Goal: Task Accomplishment & Management: Use online tool/utility

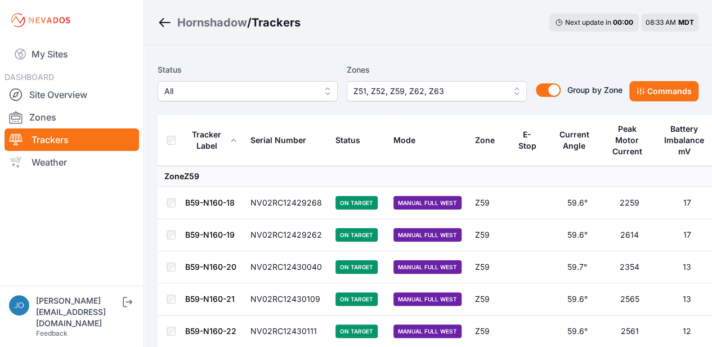
click at [517, 90] on button "Z51, Z52, Z59, Z62, Z63" at bounding box center [437, 91] width 180 height 20
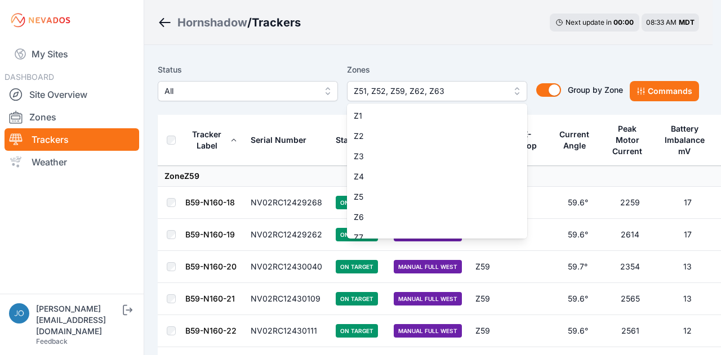
scroll to position [901, 0]
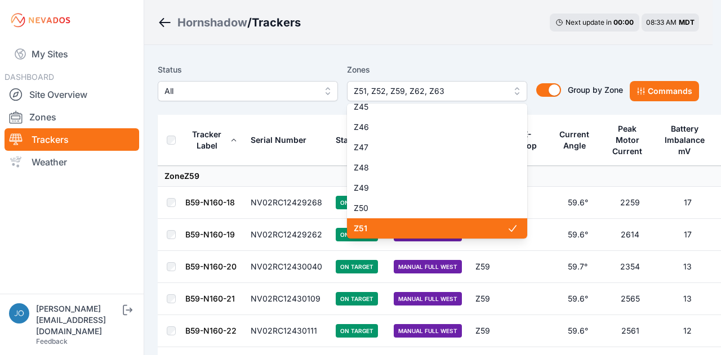
click at [413, 228] on span "Z51" at bounding box center [430, 228] width 153 height 11
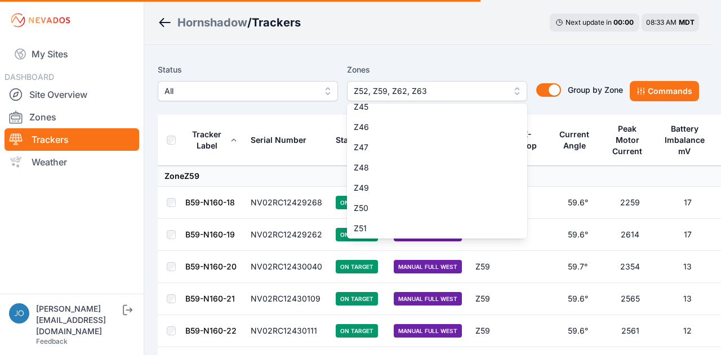
scroll to position [960, 0]
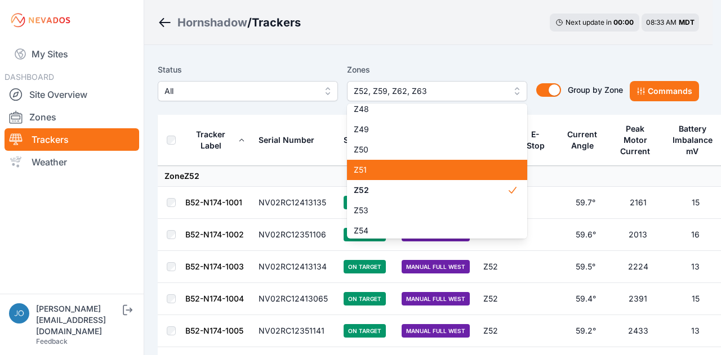
click at [412, 167] on span "Z51" at bounding box center [430, 169] width 153 height 11
click at [277, 60] on div "Status All Zones Z51, Z52, Z59, Z62, Z63 Z1 Z2 Z3 Z4 Z5 Z6 Z7 Z8 Z9 Z10 Z11 Z12…" at bounding box center [428, 87] width 541 height 56
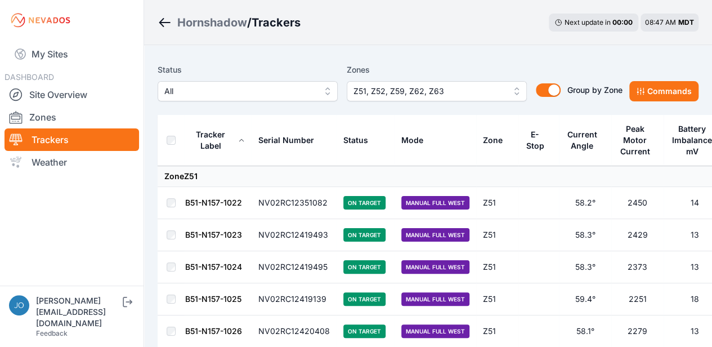
click at [515, 92] on button "Z51, Z52, Z59, Z62, Z63" at bounding box center [437, 91] width 180 height 20
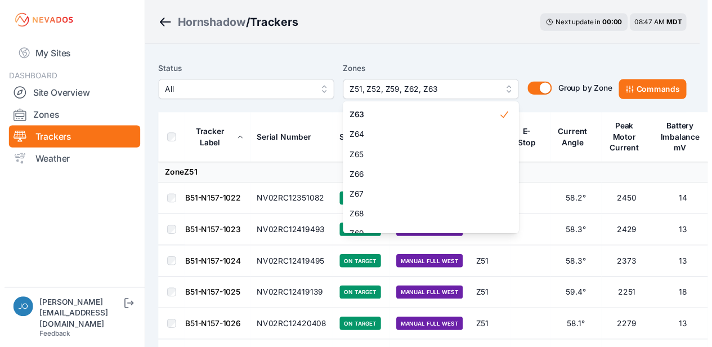
scroll to position [1239, 0]
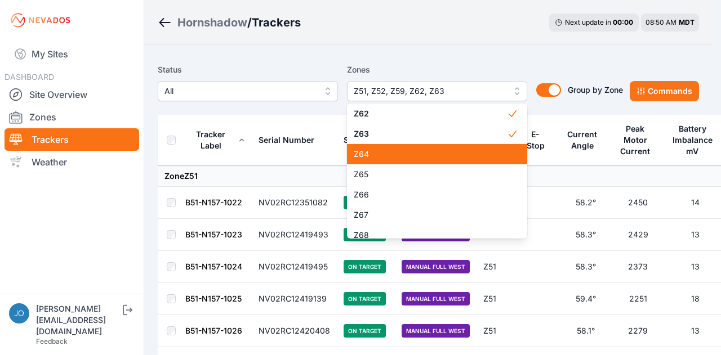
click at [398, 162] on div "Z64" at bounding box center [437, 154] width 180 height 20
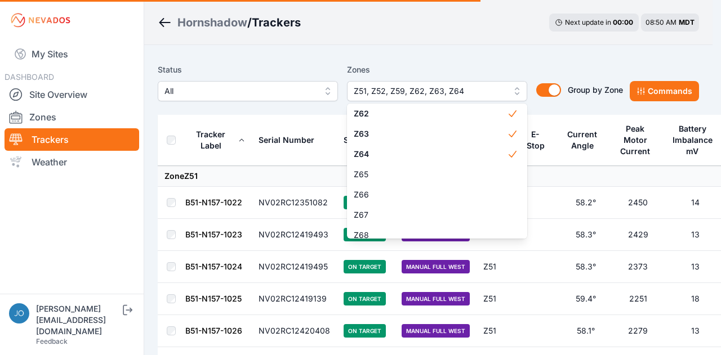
click at [461, 64] on div "Zones Z51, Z52, Z59, Z62, Z63, Z64 Z1 Z2 Z3 Z4 Z5 Z6 Z7 Z8 Z9 Z10 Z11 Z12 Z13 Z…" at bounding box center [437, 82] width 180 height 38
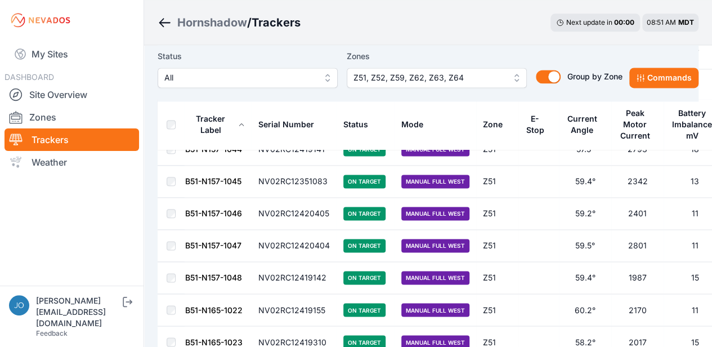
scroll to position [619, 0]
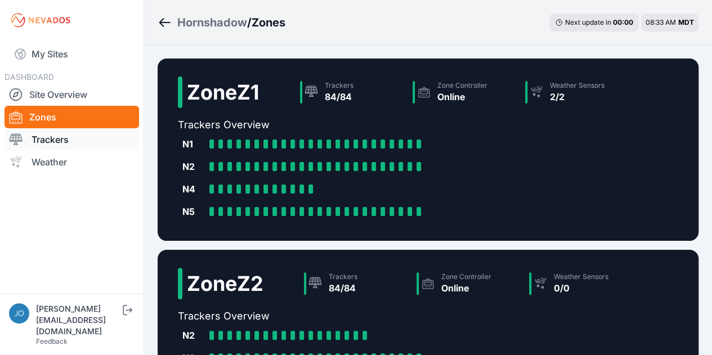
click at [43, 134] on link "Trackers" at bounding box center [72, 139] width 135 height 23
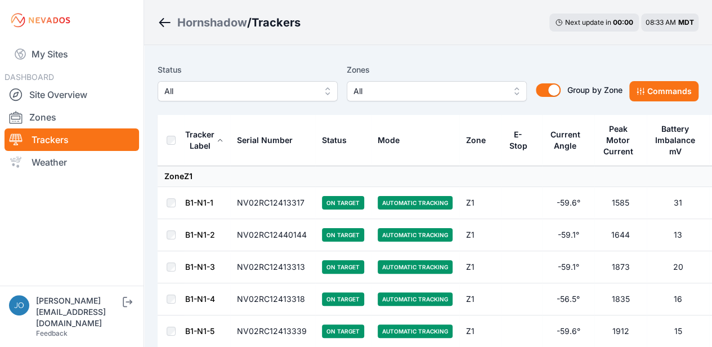
click at [502, 89] on span "All" at bounding box center [429, 91] width 151 height 14
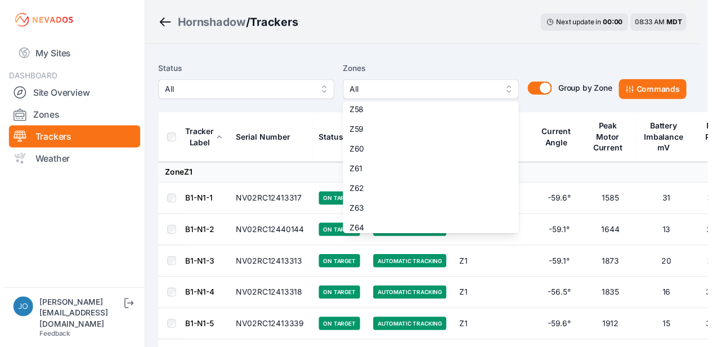
scroll to position [1161, 0]
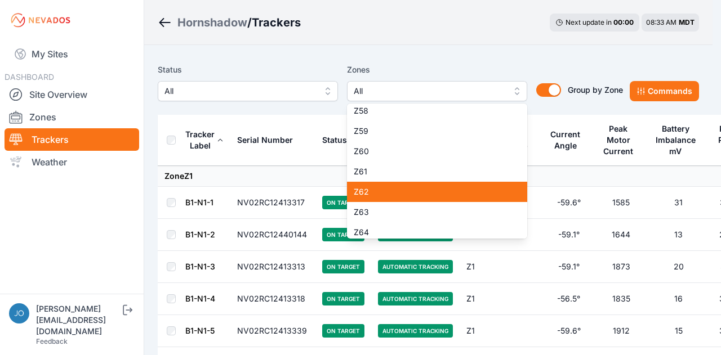
click at [404, 188] on span "Z62" at bounding box center [430, 191] width 153 height 11
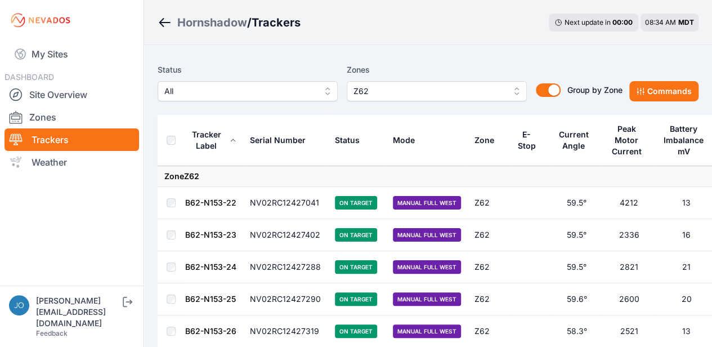
click at [418, 95] on span "Z62" at bounding box center [429, 91] width 151 height 14
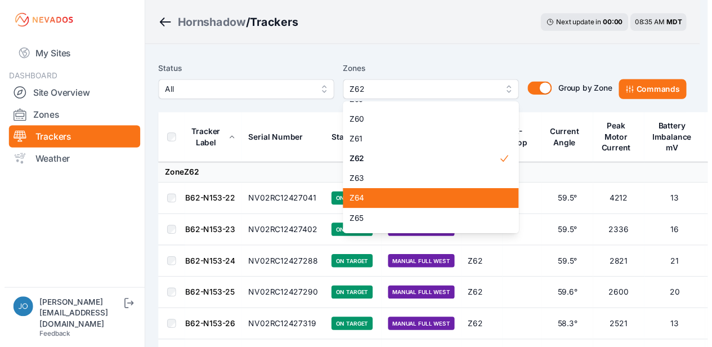
scroll to position [1168, 0]
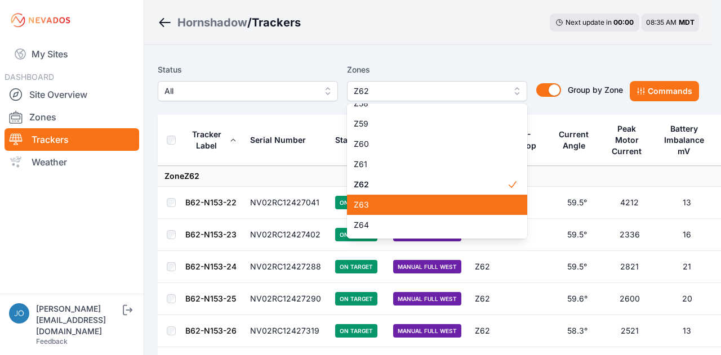
click at [384, 200] on span "Z63" at bounding box center [430, 204] width 153 height 11
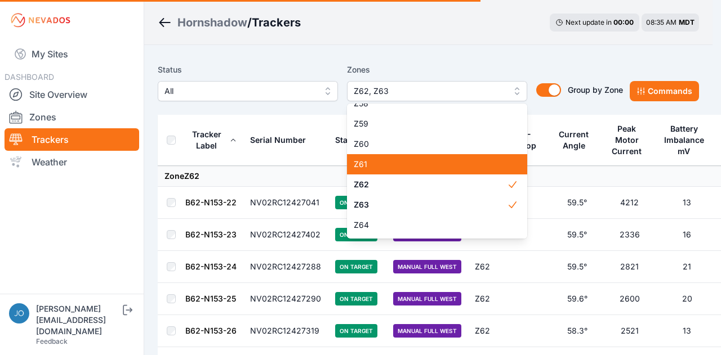
click at [389, 171] on div "Z61" at bounding box center [437, 164] width 180 height 20
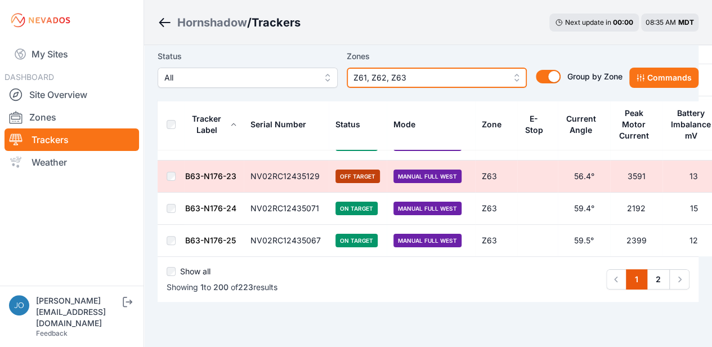
scroll to position [6392, 0]
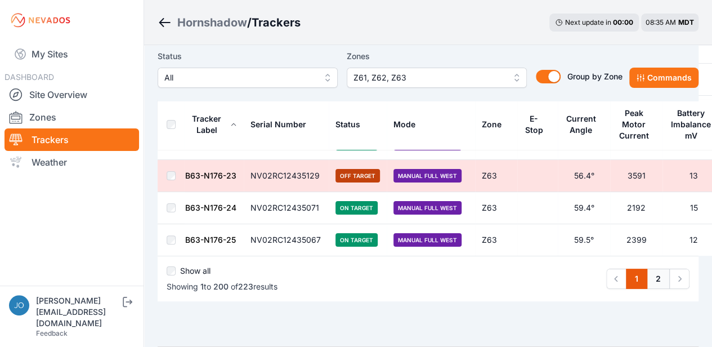
click at [662, 269] on link "2" at bounding box center [658, 279] width 23 height 20
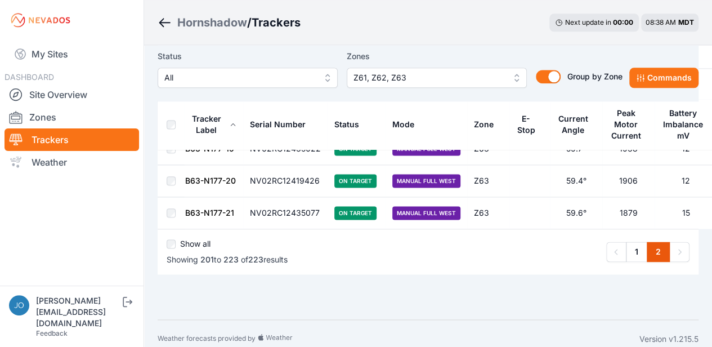
scroll to position [703, 0]
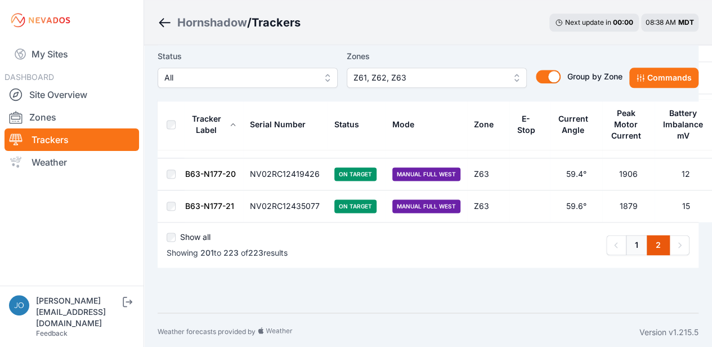
click at [637, 242] on link "1" at bounding box center [636, 245] width 21 height 20
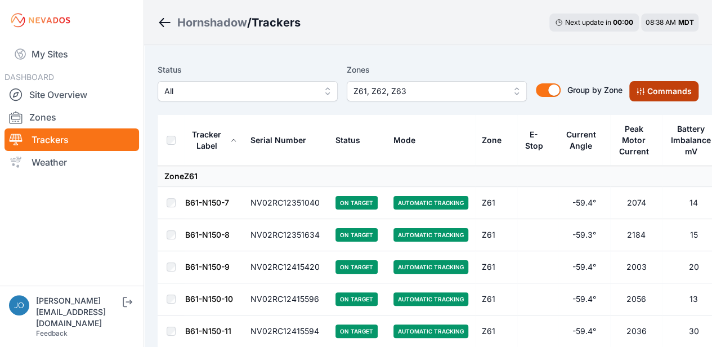
click at [668, 93] on button "Commands" at bounding box center [664, 91] width 69 height 20
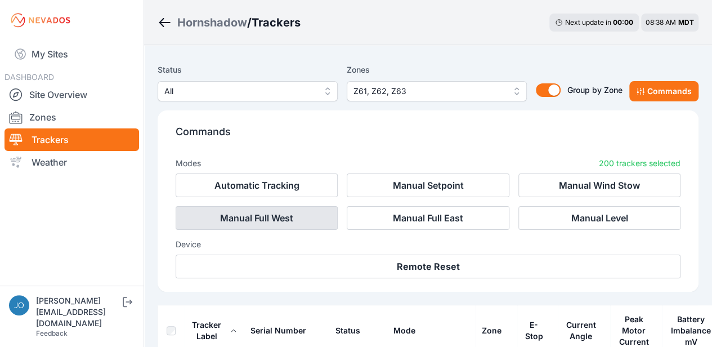
click at [289, 223] on button "Manual Full West" at bounding box center [257, 218] width 162 height 24
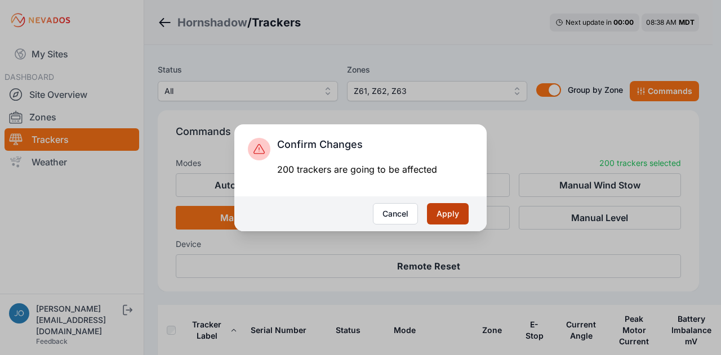
click at [445, 212] on button "Apply" at bounding box center [448, 213] width 42 height 21
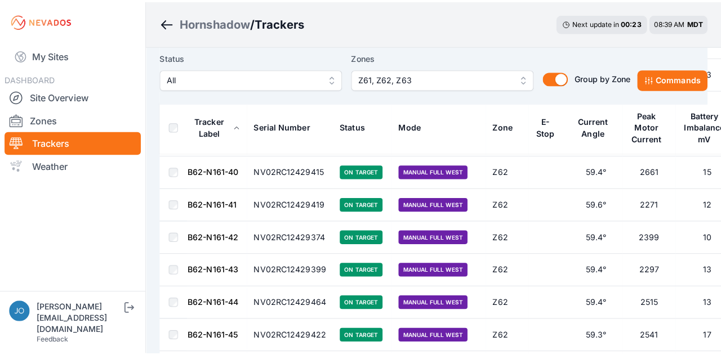
scroll to position [3845, 0]
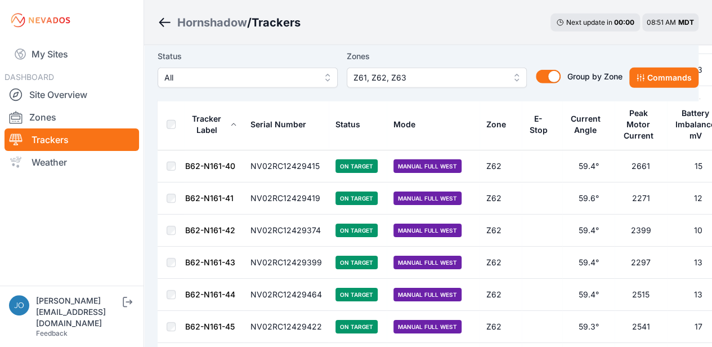
click at [517, 75] on button "Z61, Z62, Z63" at bounding box center [437, 78] width 180 height 20
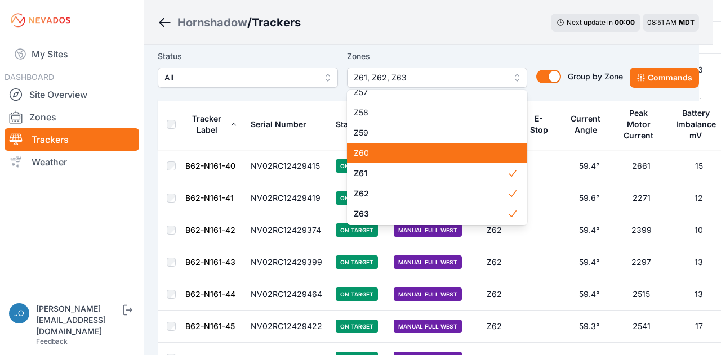
scroll to position [1160, 0]
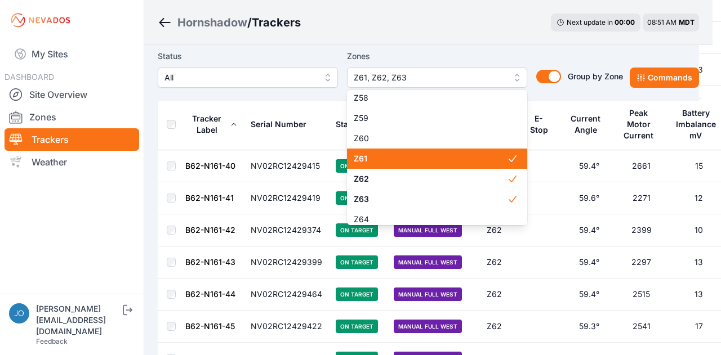
click at [394, 162] on span "Z61" at bounding box center [430, 158] width 153 height 11
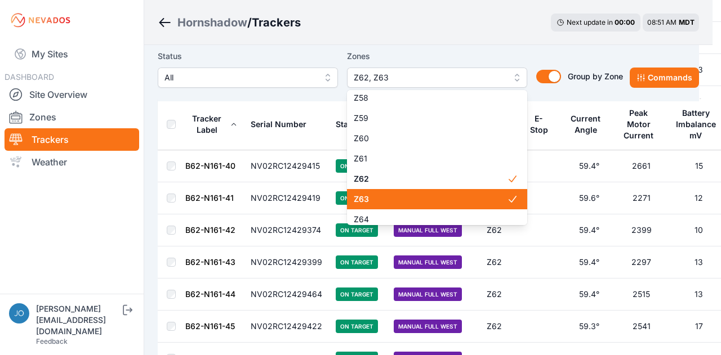
click at [376, 202] on span "Z63" at bounding box center [430, 199] width 153 height 11
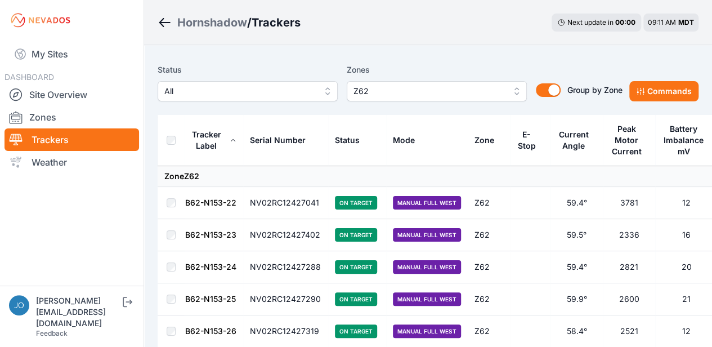
click at [449, 91] on span "Z62" at bounding box center [429, 91] width 151 height 14
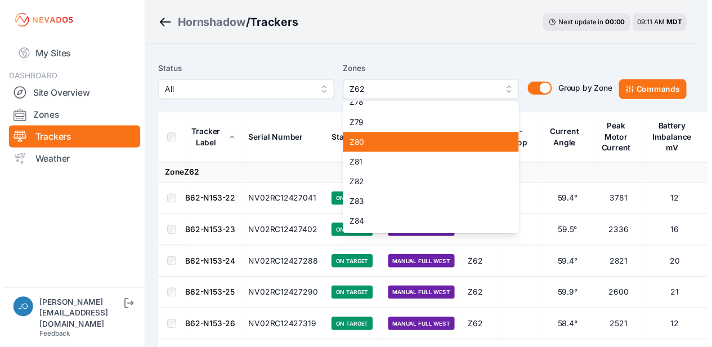
scroll to position [1937, 0]
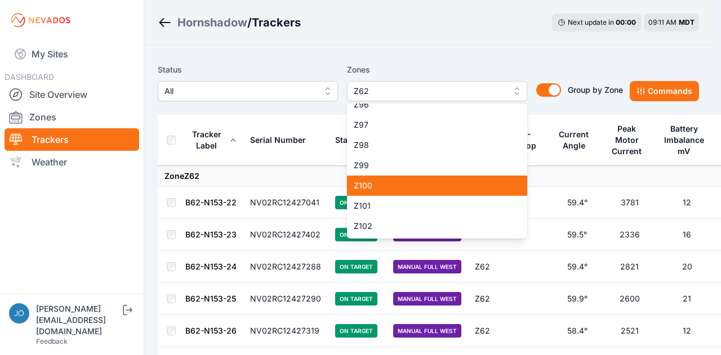
click at [413, 188] on span "Z100" at bounding box center [430, 185] width 153 height 11
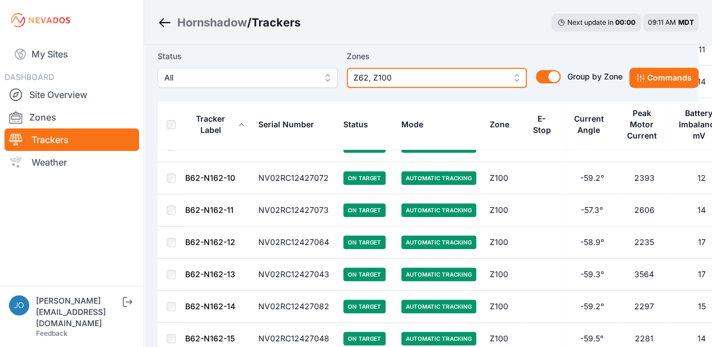
scroll to position [2641, 0]
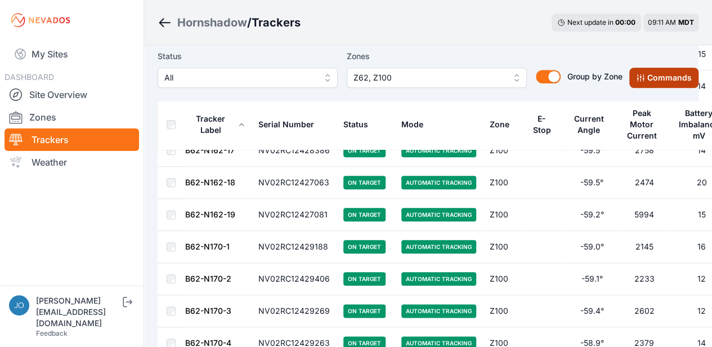
click at [668, 79] on button "Commands" at bounding box center [664, 78] width 69 height 20
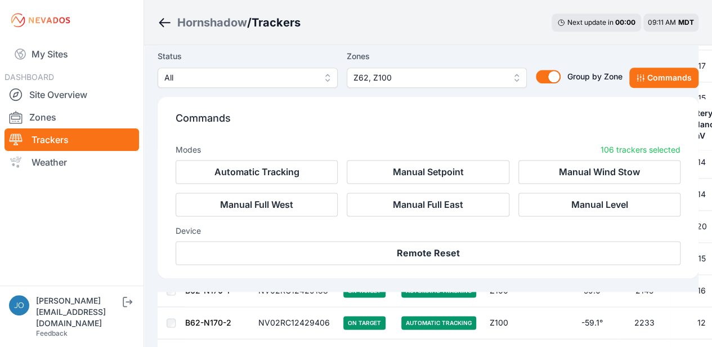
scroll to position [2830, 0]
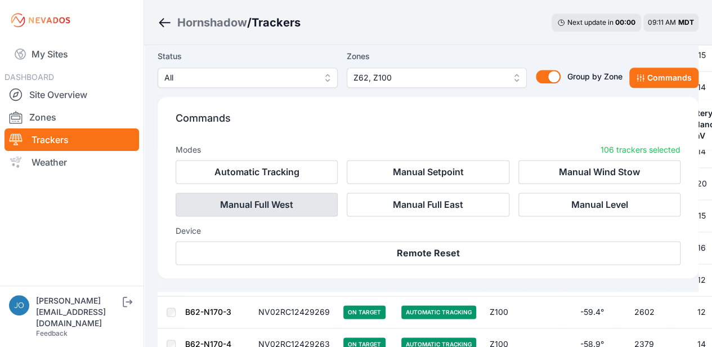
click at [211, 202] on button "Manual Full West" at bounding box center [257, 205] width 162 height 24
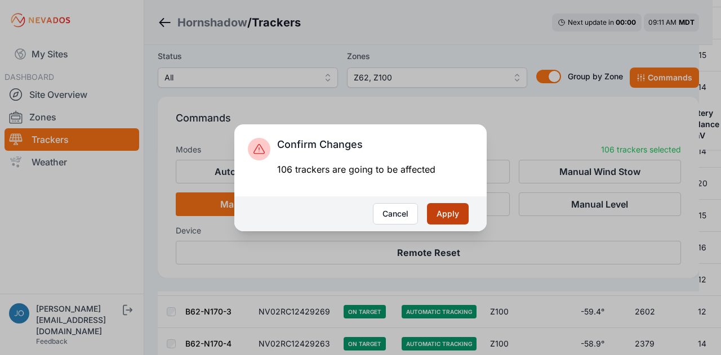
click at [452, 212] on button "Apply" at bounding box center [448, 213] width 42 height 21
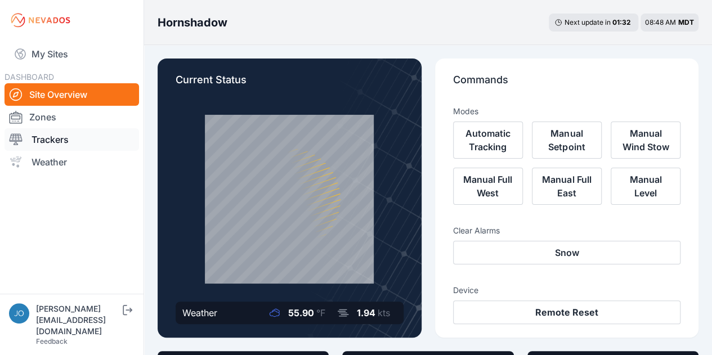
click at [45, 141] on link "Trackers" at bounding box center [72, 139] width 135 height 23
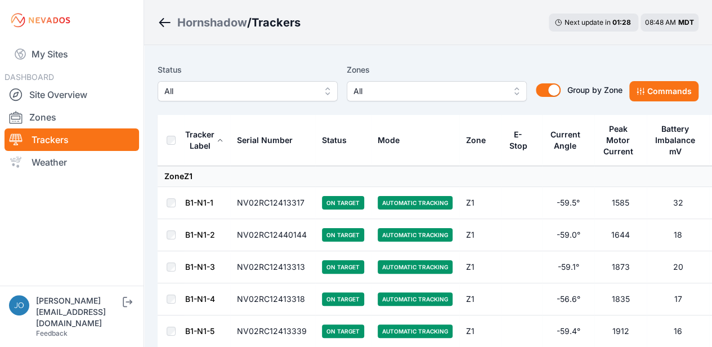
click at [482, 91] on span "All" at bounding box center [429, 91] width 151 height 14
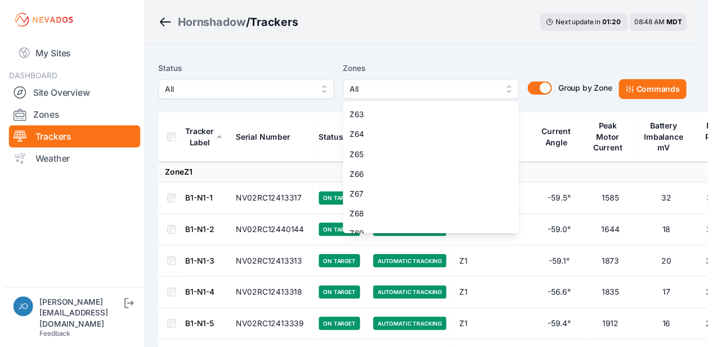
scroll to position [1242, 0]
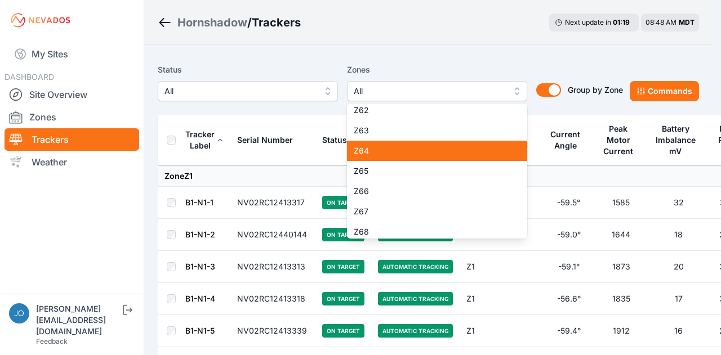
click at [367, 147] on span "Z64" at bounding box center [430, 150] width 153 height 11
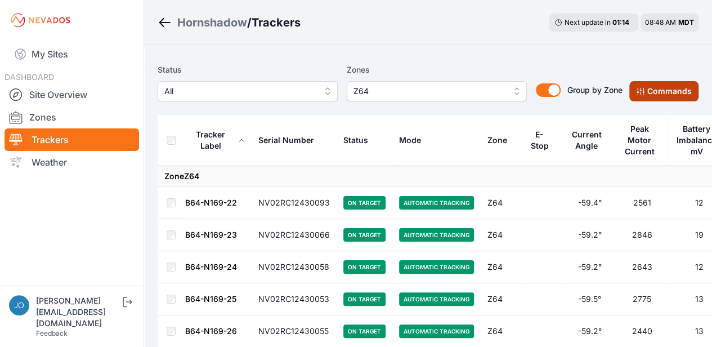
click at [666, 92] on button "Commands" at bounding box center [664, 91] width 69 height 20
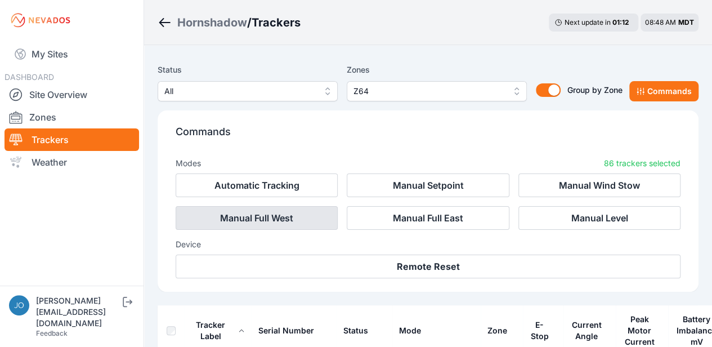
click at [230, 216] on button "Manual Full West" at bounding box center [257, 218] width 162 height 24
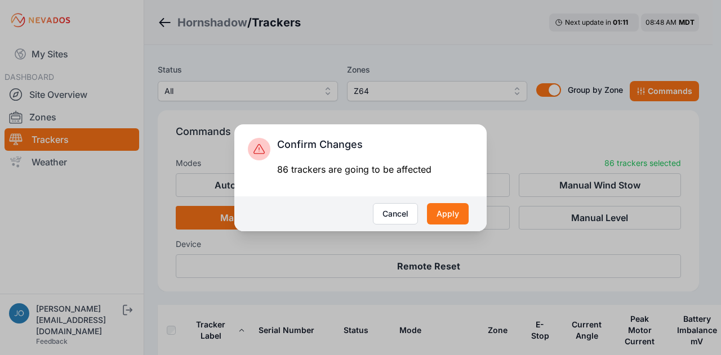
click at [438, 224] on div "Cancel Apply" at bounding box center [360, 214] width 252 height 35
click at [448, 215] on button "Apply" at bounding box center [448, 213] width 42 height 21
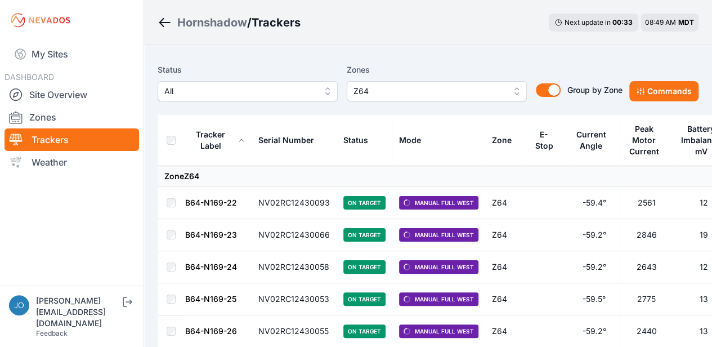
click at [215, 201] on link "B64-N169-22" at bounding box center [211, 203] width 52 height 10
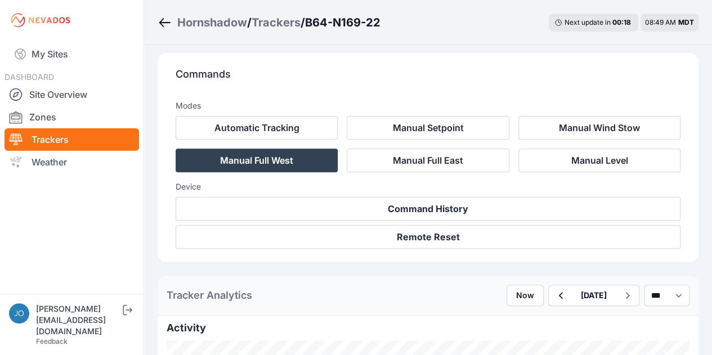
scroll to position [56, 0]
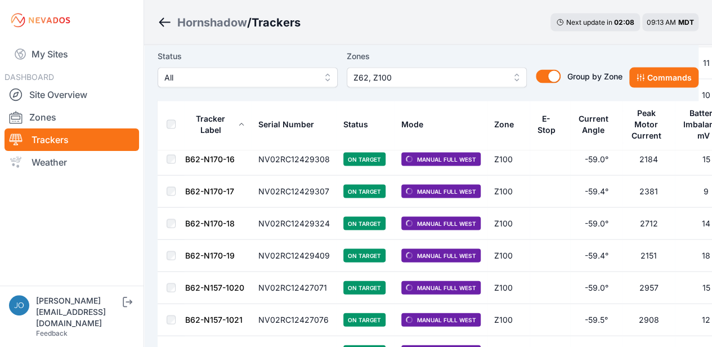
scroll to position [3356, 0]
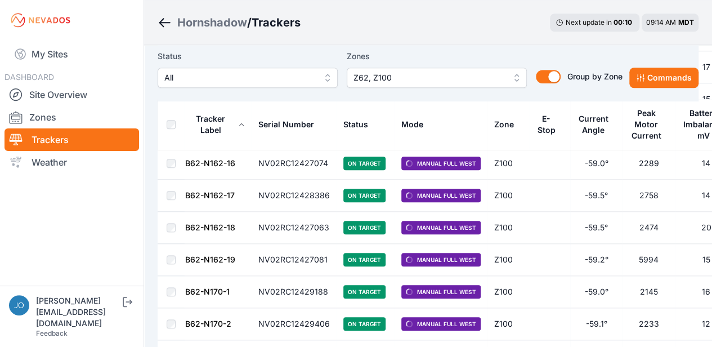
scroll to position [2511, 0]
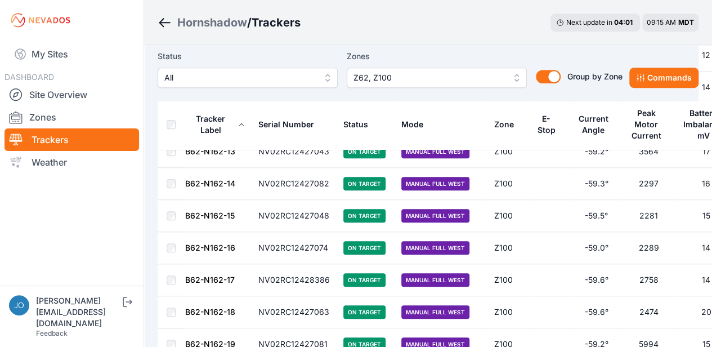
scroll to position [2117, 0]
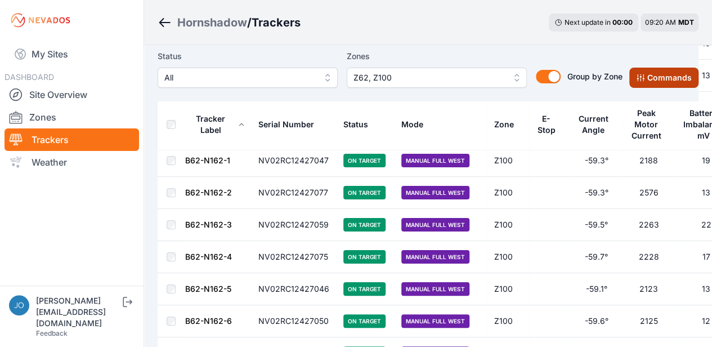
click at [657, 78] on button "Commands" at bounding box center [664, 78] width 69 height 20
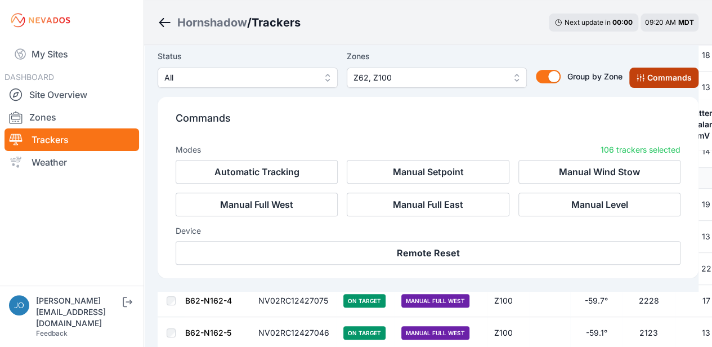
scroll to position [2306, 0]
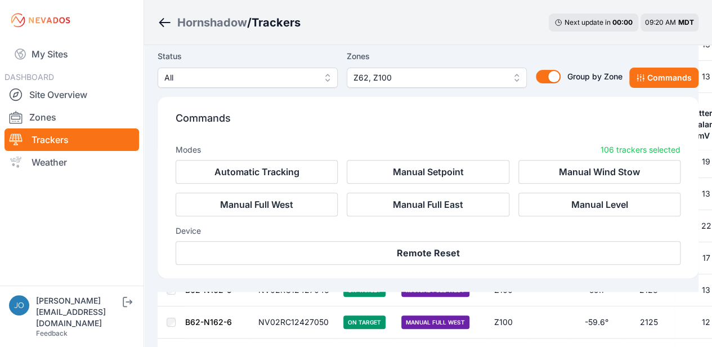
click at [455, 52] on label "Zones" at bounding box center [437, 57] width 180 height 14
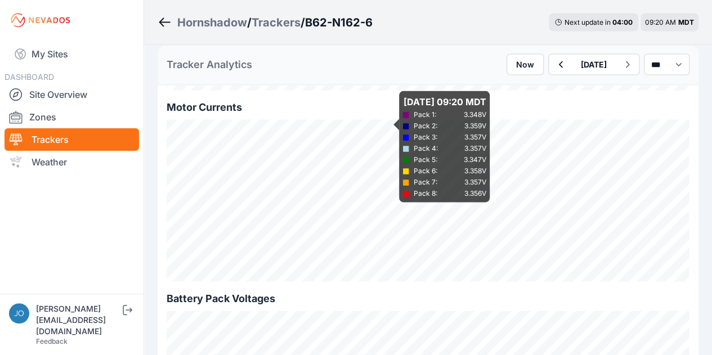
scroll to position [1182, 0]
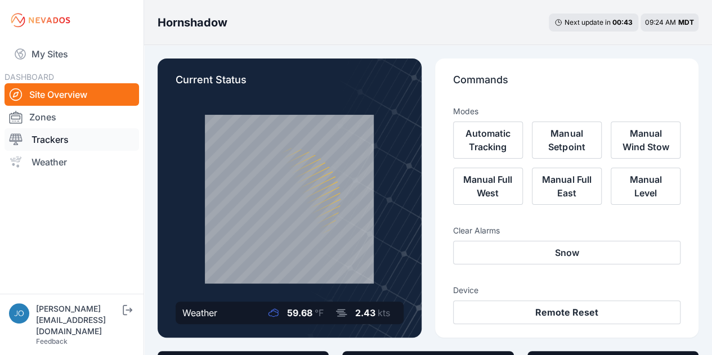
drag, startPoint x: 50, startPoint y: 149, endPoint x: 56, endPoint y: 146, distance: 7.1
click at [50, 149] on link "Trackers" at bounding box center [72, 139] width 135 height 23
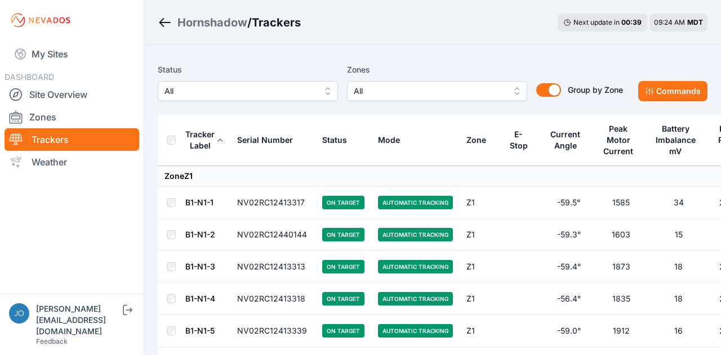
click at [446, 92] on span "All" at bounding box center [429, 91] width 151 height 14
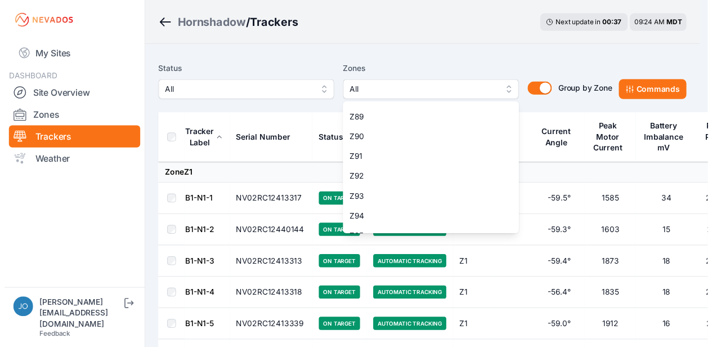
scroll to position [1937, 0]
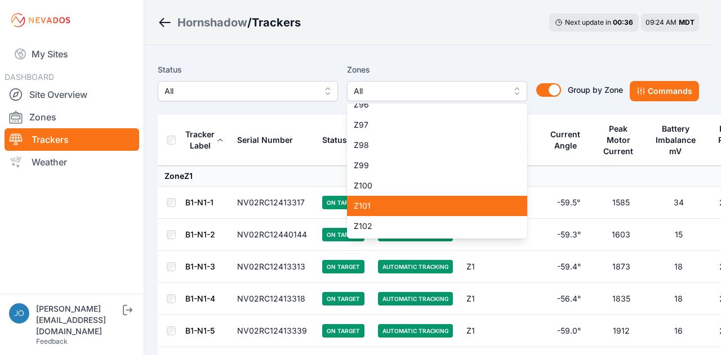
click at [407, 212] on div "Z101" at bounding box center [437, 206] width 180 height 20
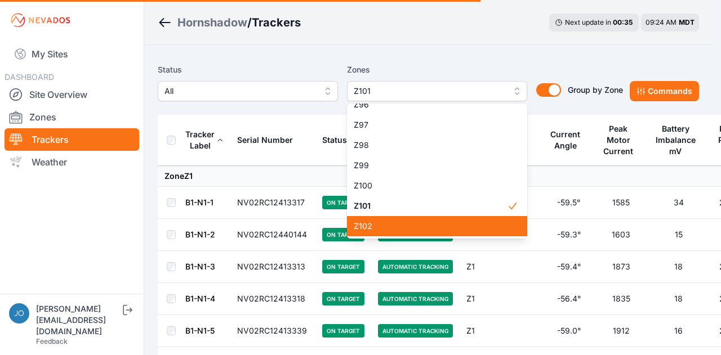
click at [402, 227] on span "Z102" at bounding box center [430, 226] width 153 height 11
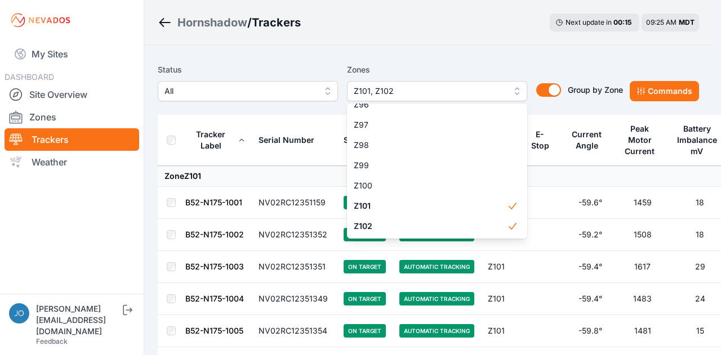
click at [199, 110] on div "Status All Zones Z101, Z102 Z1 Z2 Z3 Z4 Z5 Z6 Z7 Z8 Z9 Z10 Z11 Z12 Z13 Z14 Z15 …" at bounding box center [428, 87] width 541 height 56
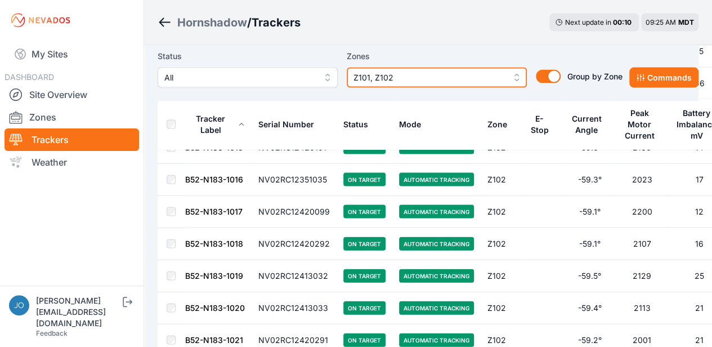
scroll to position [901, 0]
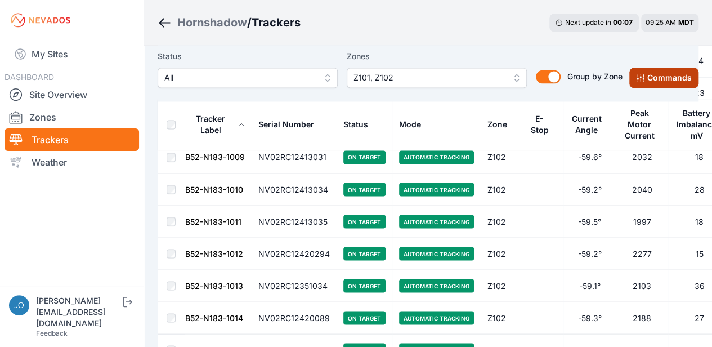
click at [677, 78] on button "Commands" at bounding box center [664, 78] width 69 height 20
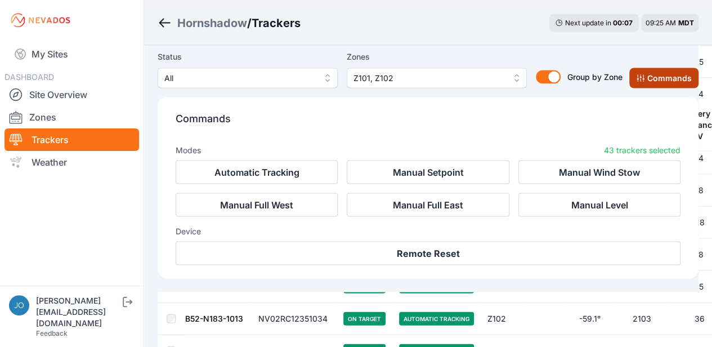
scroll to position [1090, 0]
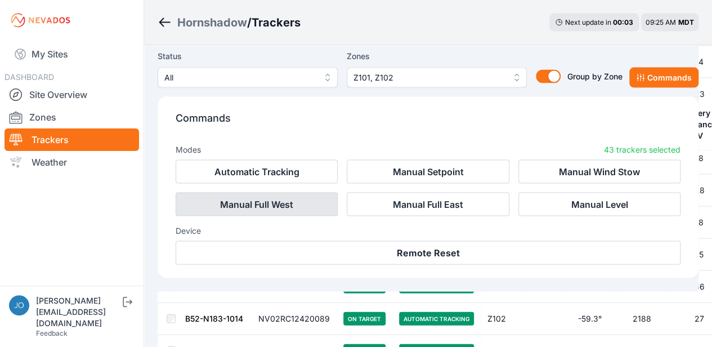
click at [237, 207] on button "Manual Full West" at bounding box center [257, 205] width 162 height 24
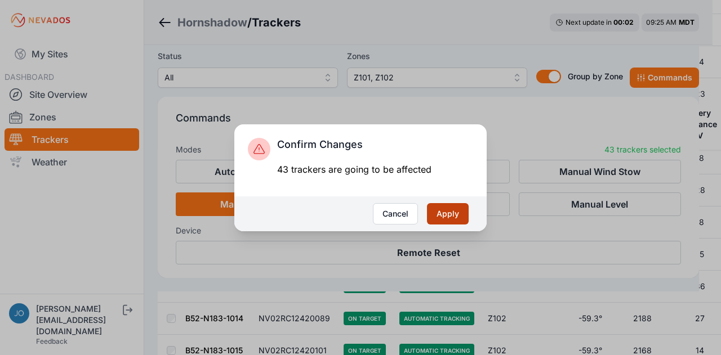
click at [437, 208] on button "Apply" at bounding box center [448, 213] width 42 height 21
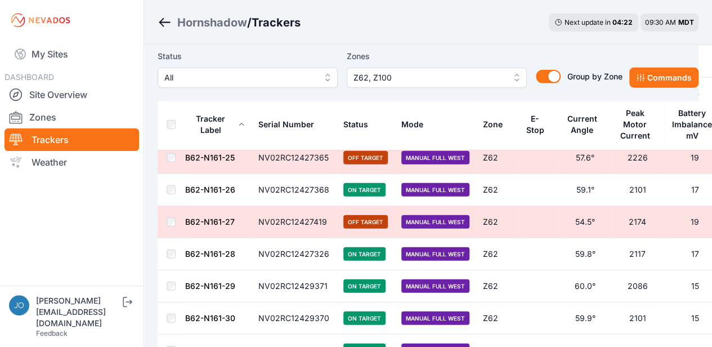
scroll to position [1273, 0]
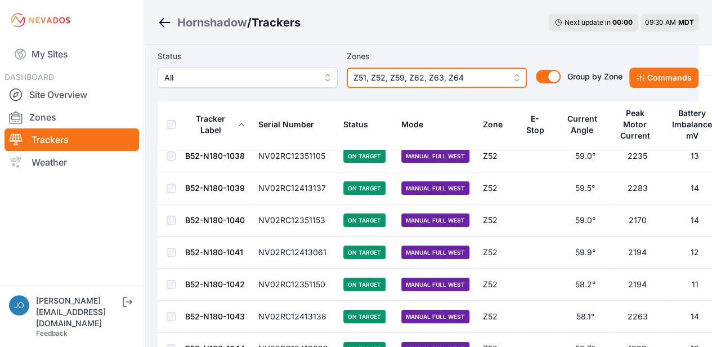
scroll to position [4392, 0]
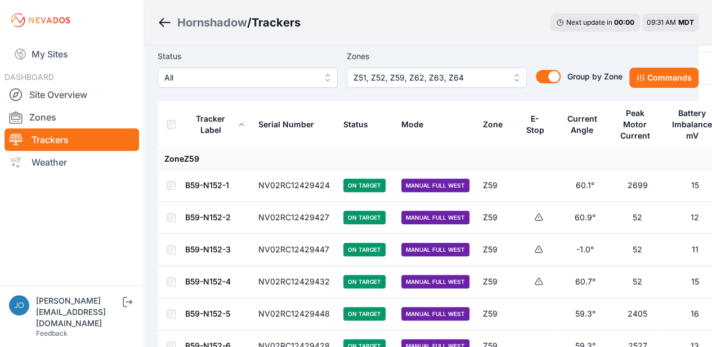
click at [455, 28] on div "Hornshadow / Trackers Next update in 00 : 00 09:31 AM MDT" at bounding box center [428, 22] width 568 height 45
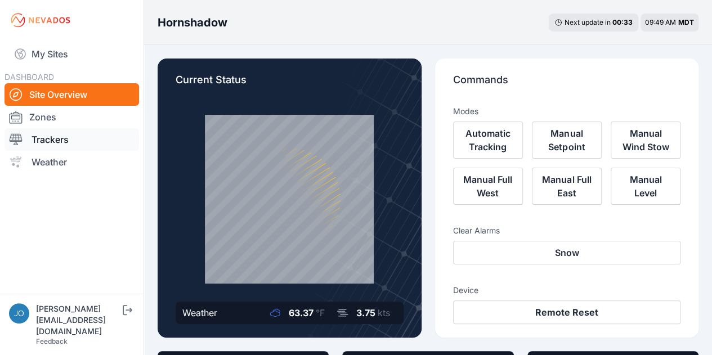
click at [59, 141] on link "Trackers" at bounding box center [72, 139] width 135 height 23
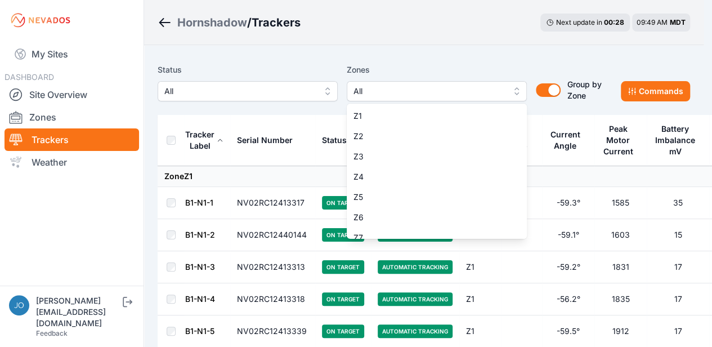
click at [420, 97] on span "All" at bounding box center [429, 91] width 151 height 14
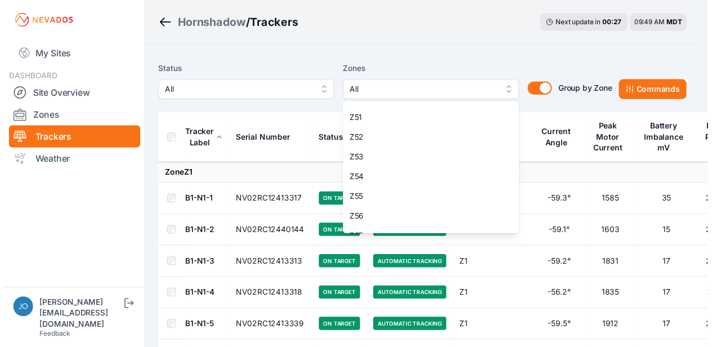
scroll to position [1014, 0]
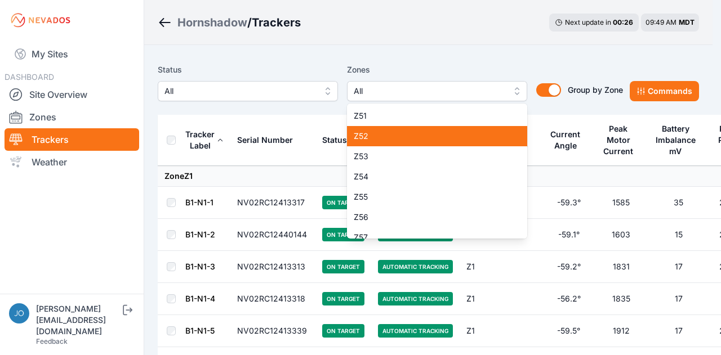
click at [390, 141] on span "Z52" at bounding box center [430, 136] width 153 height 11
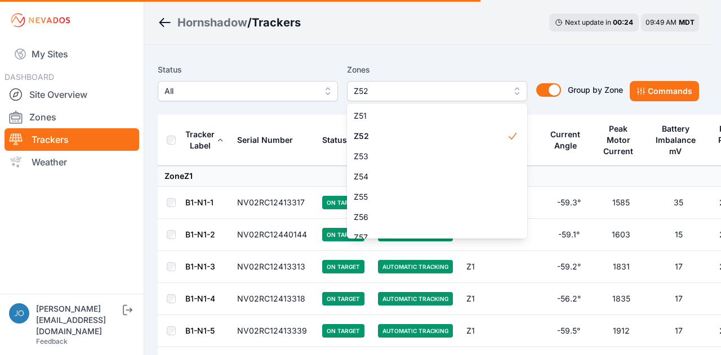
click at [263, 61] on div "Status All Zones Z52 Z1 Z2 Z3 Z4 Z5 Z6 Z7 Z8 Z9 Z10 Z11 Z12 Z13 Z14 Z15 Z16 Z17…" at bounding box center [428, 87] width 541 height 56
